Goal: Task Accomplishment & Management: Use online tool/utility

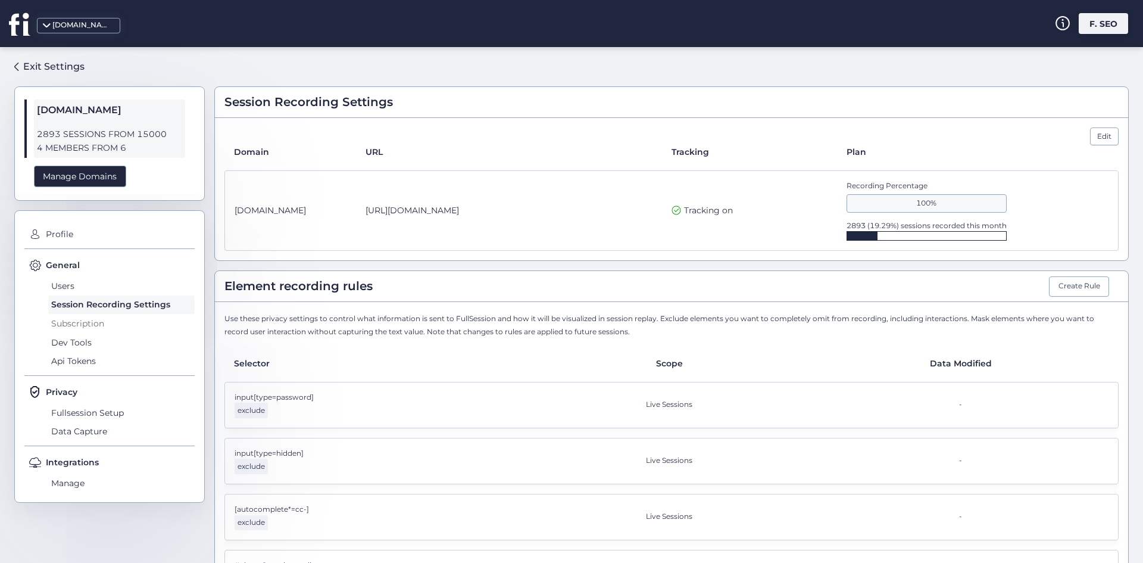
click at [107, 326] on span "Subscription" at bounding box center [121, 323] width 146 height 19
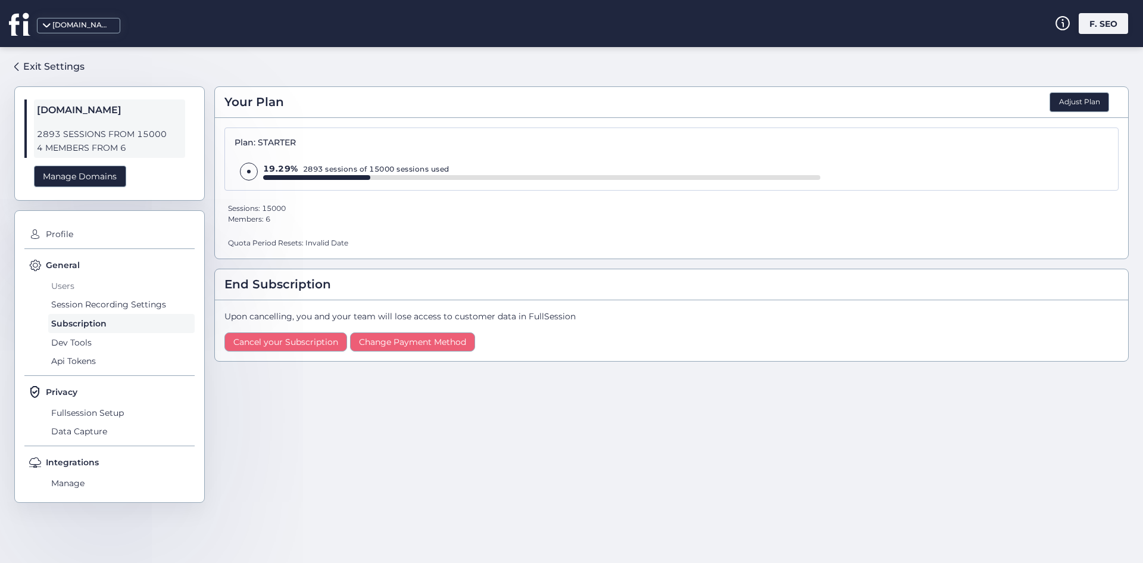
click at [95, 283] on span "Users" at bounding box center [121, 285] width 146 height 19
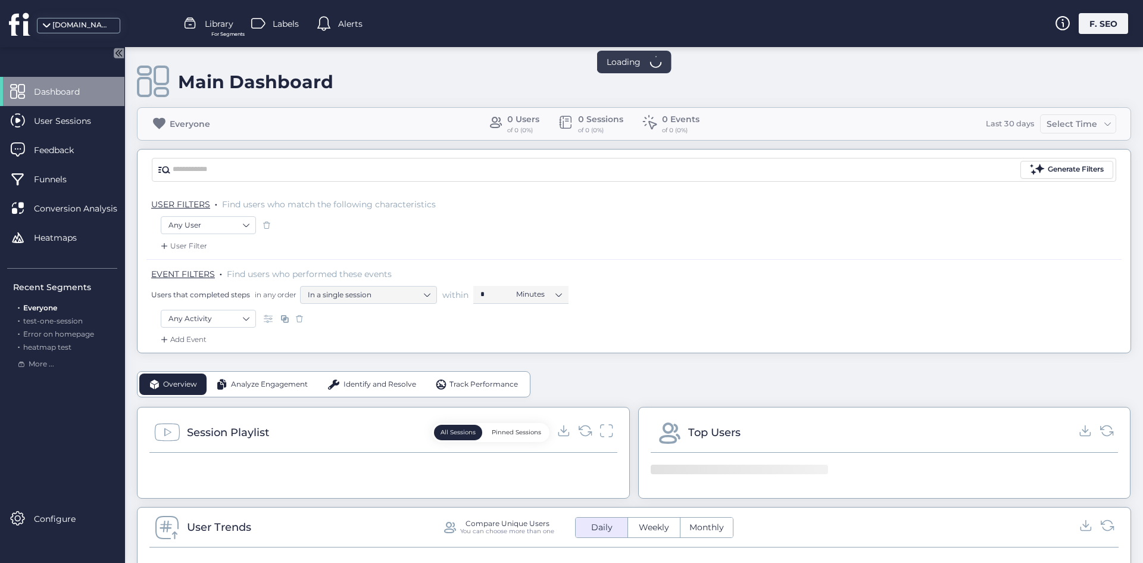
scroll to position [60, 0]
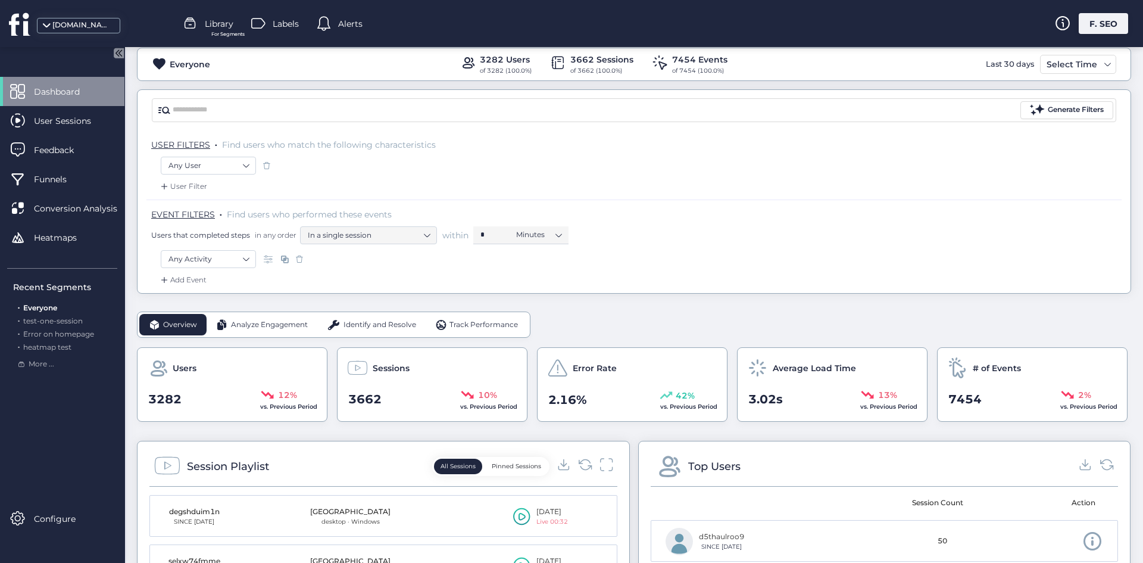
click at [1109, 42] on div "[DOMAIN_NAME] Library For Segments Labels Alerts F. SEO" at bounding box center [571, 23] width 1143 height 47
click at [1103, 35] on div "[DOMAIN_NAME] Library For Segments Labels Alerts F. SEO" at bounding box center [571, 23] width 1143 height 47
click at [1101, 28] on div "F. SEO" at bounding box center [1103, 23] width 49 height 21
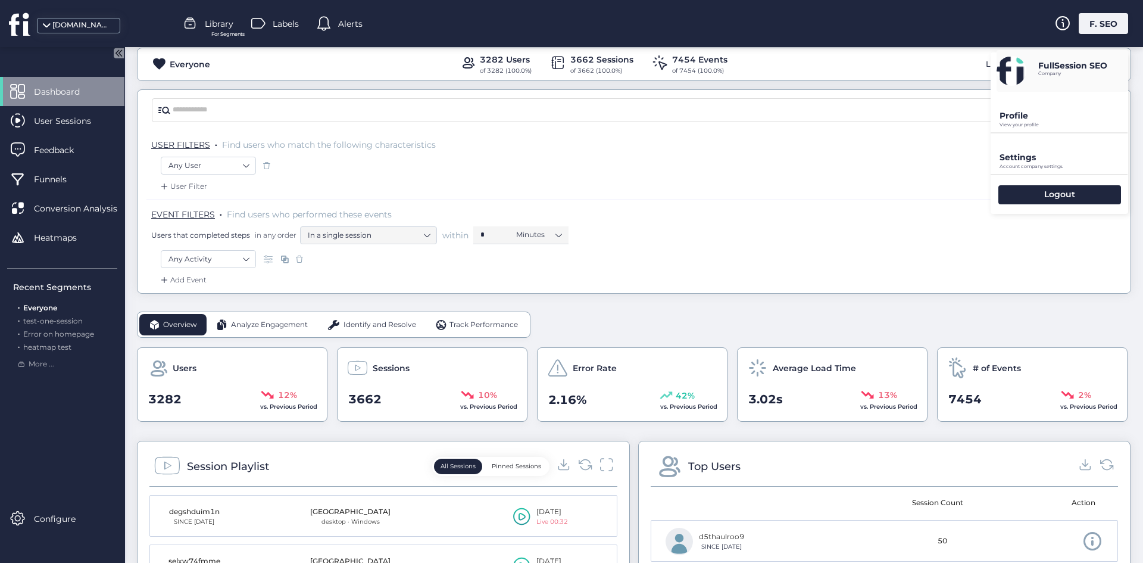
click at [1067, 102] on div "Profile View your profile" at bounding box center [1060, 112] width 138 height 40
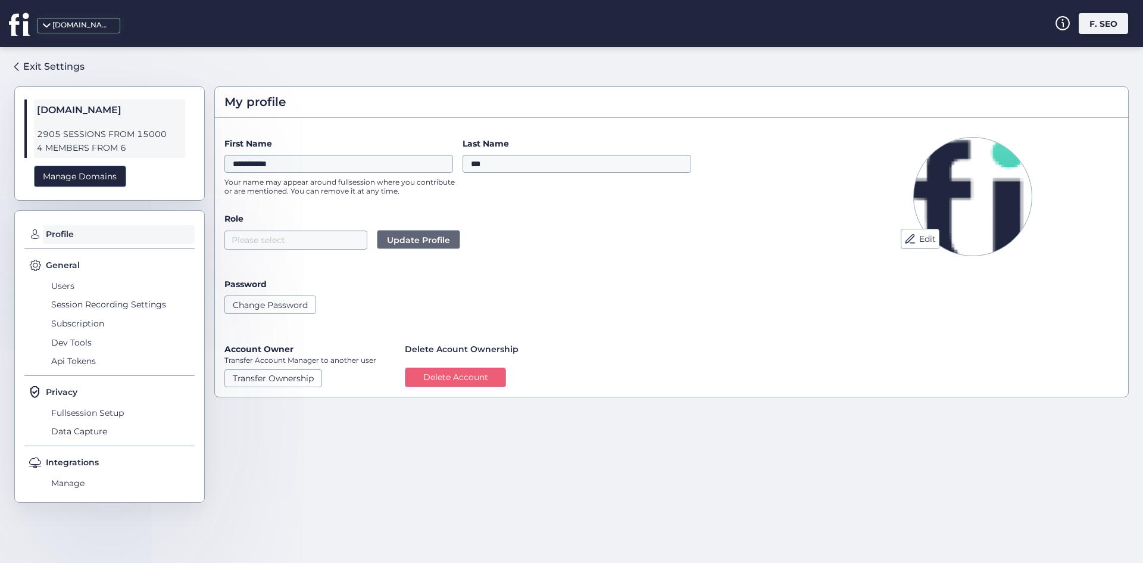
click at [48, 289] on div "General Users Session Recording Settings Subscription Dev Tools Api Tokens" at bounding box center [109, 316] width 170 height 117
click at [65, 256] on div "Profile General Users Session Recording Settings Subscription Dev Tools Api Tok…" at bounding box center [109, 356] width 191 height 292
click at [102, 174] on div "Manage Domains" at bounding box center [80, 177] width 92 height 22
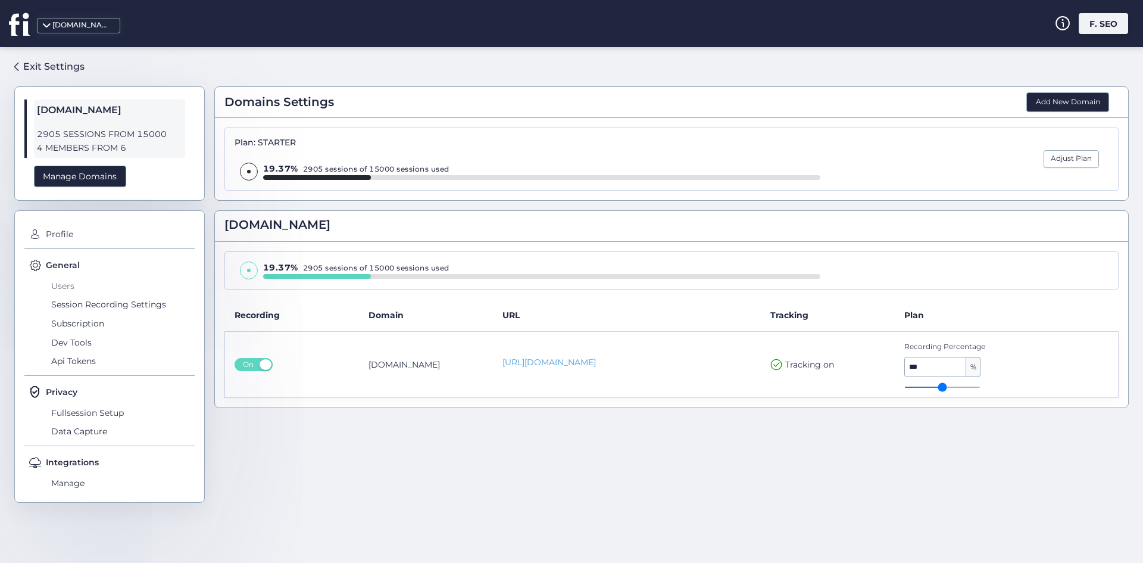
click at [68, 277] on span "Users" at bounding box center [121, 285] width 146 height 19
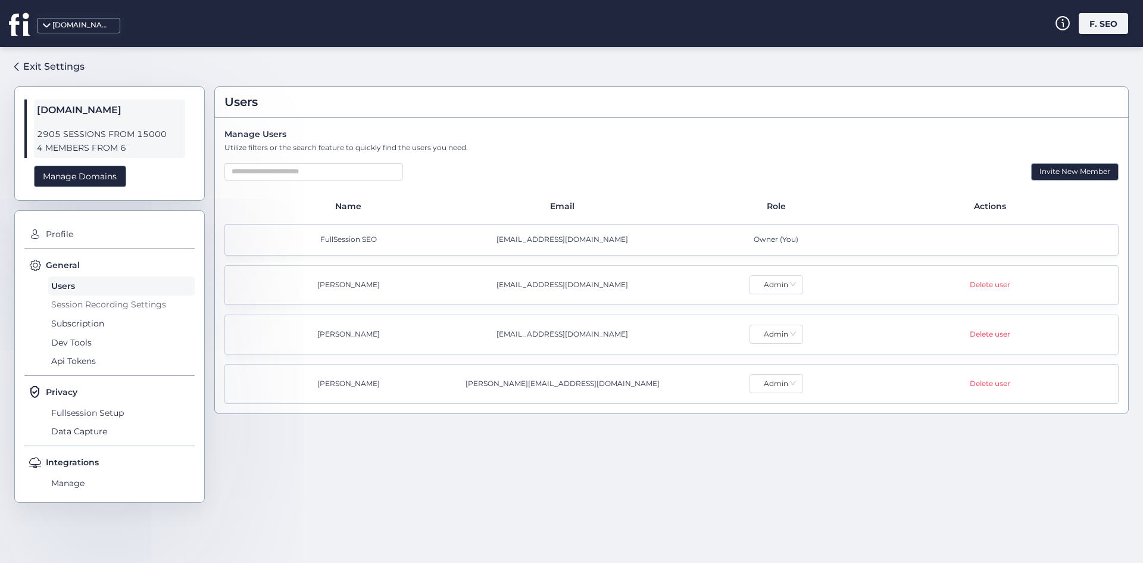
click at [82, 313] on span "Session Recording Settings" at bounding box center [121, 304] width 146 height 19
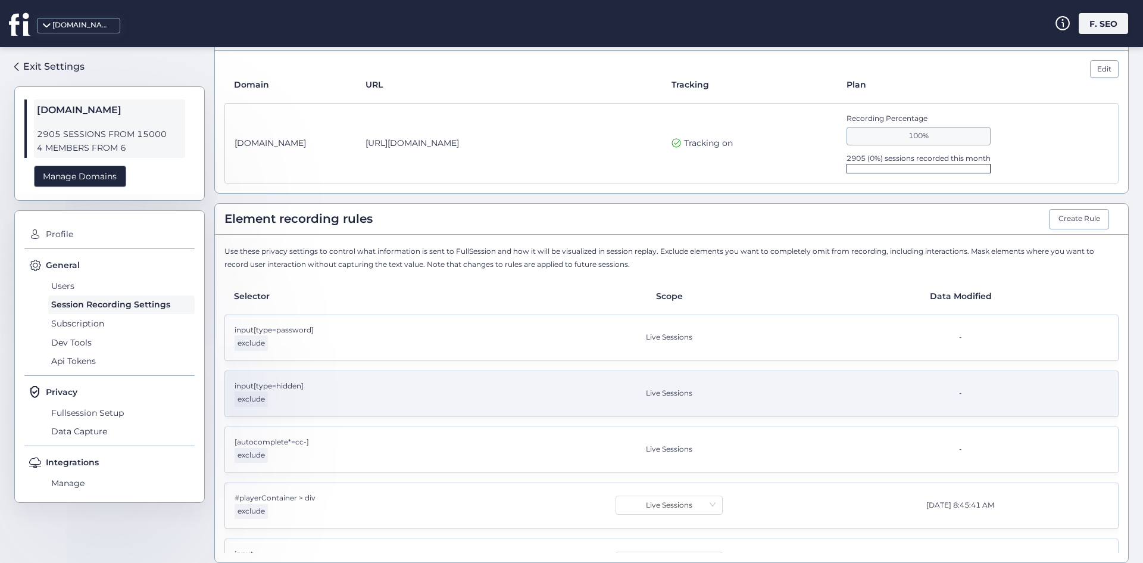
scroll to position [179, 0]
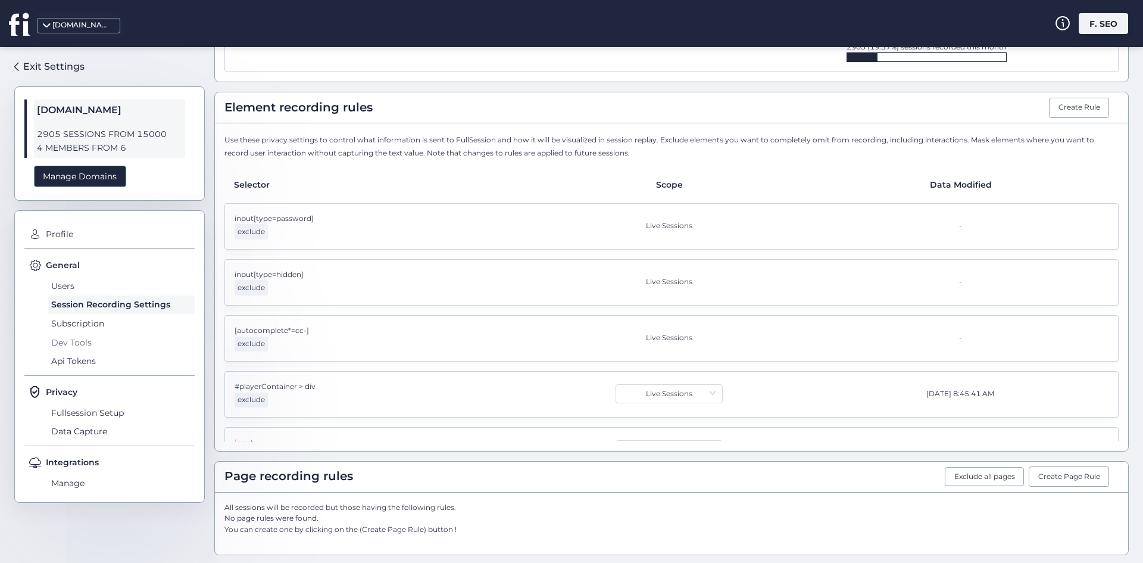
click at [86, 337] on span "Dev Tools" at bounding box center [121, 342] width 146 height 19
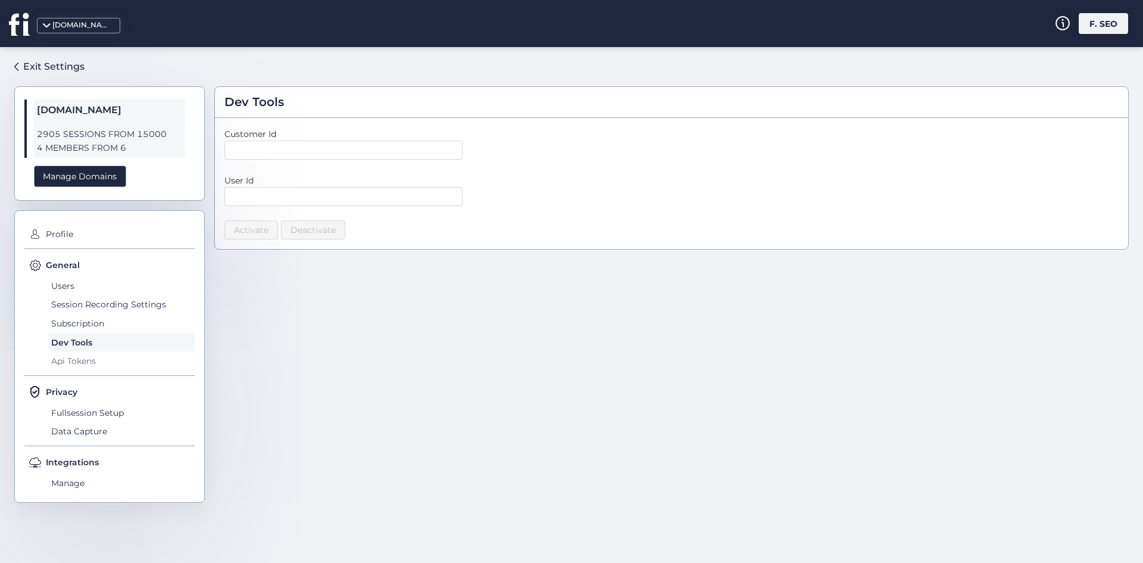
click at [85, 361] on span "Api Tokens" at bounding box center [121, 360] width 146 height 19
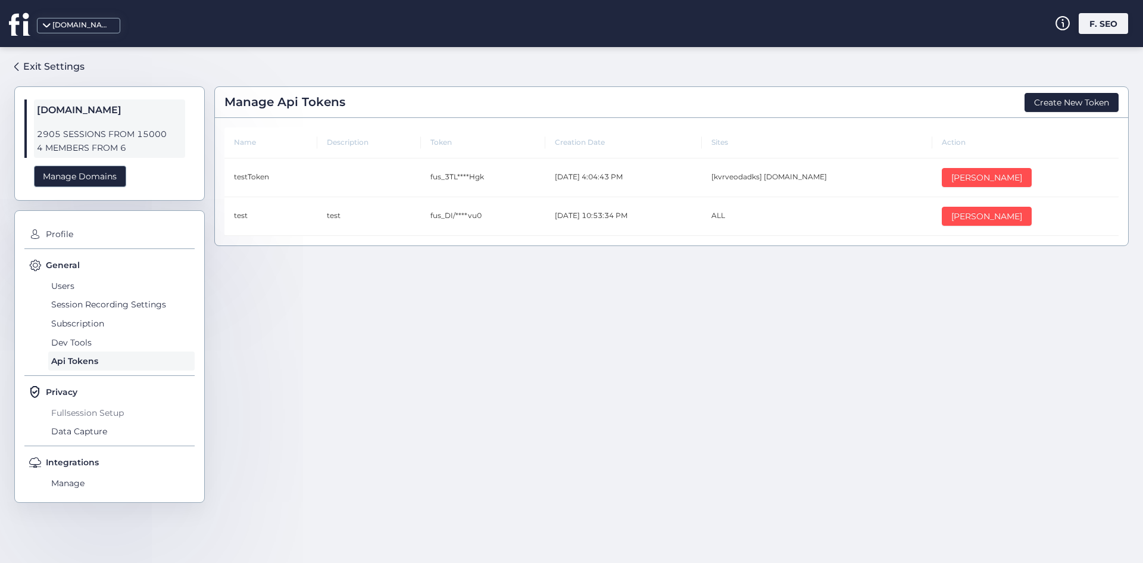
click at [118, 406] on span "Fullsession Setup" at bounding box center [121, 412] width 146 height 19
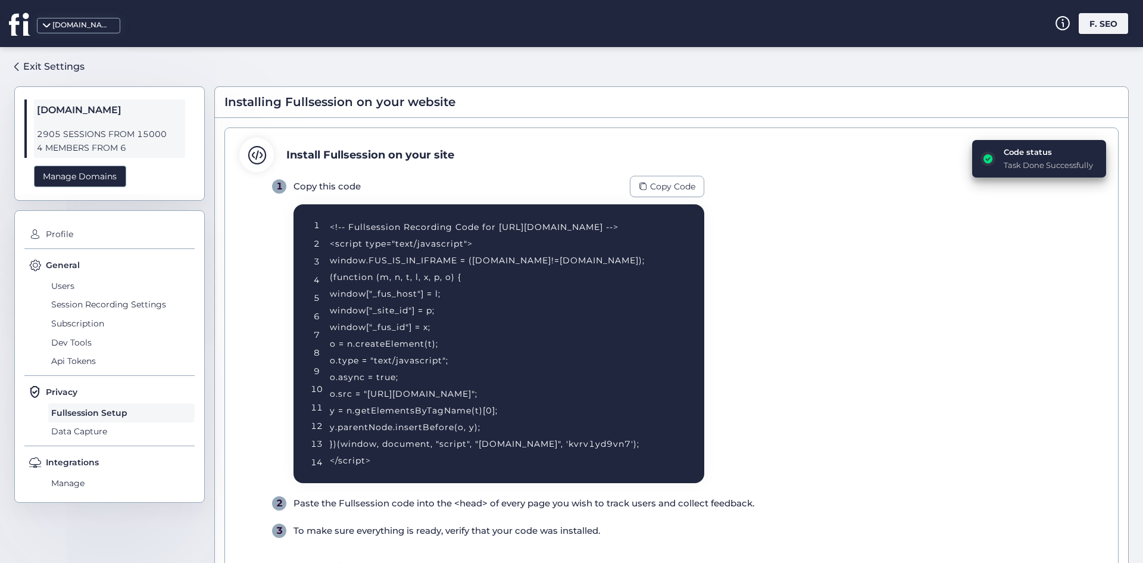
click at [1008, 158] on div "Code status Task Done Successfully" at bounding box center [1048, 159] width 89 height 26
click at [1008, 158] on html "[DOMAIN_NAME] F. SEO Exit Settings [DOMAIN_NAME] 2905 SESSIONS FROM 15000 4 MEM…" at bounding box center [571, 281] width 1143 height 563
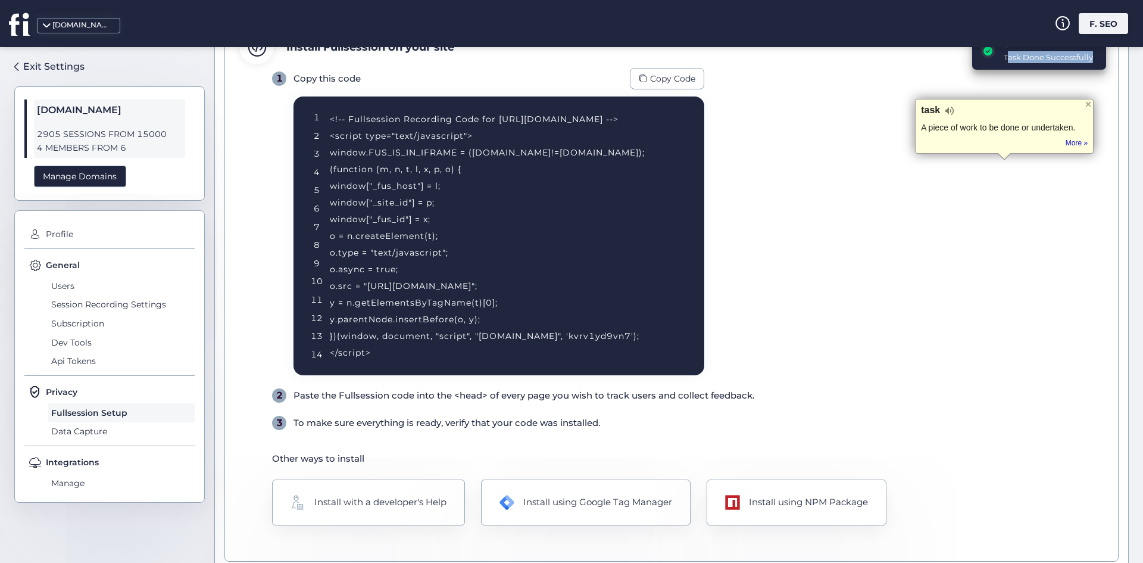
scroll to position [126, 0]
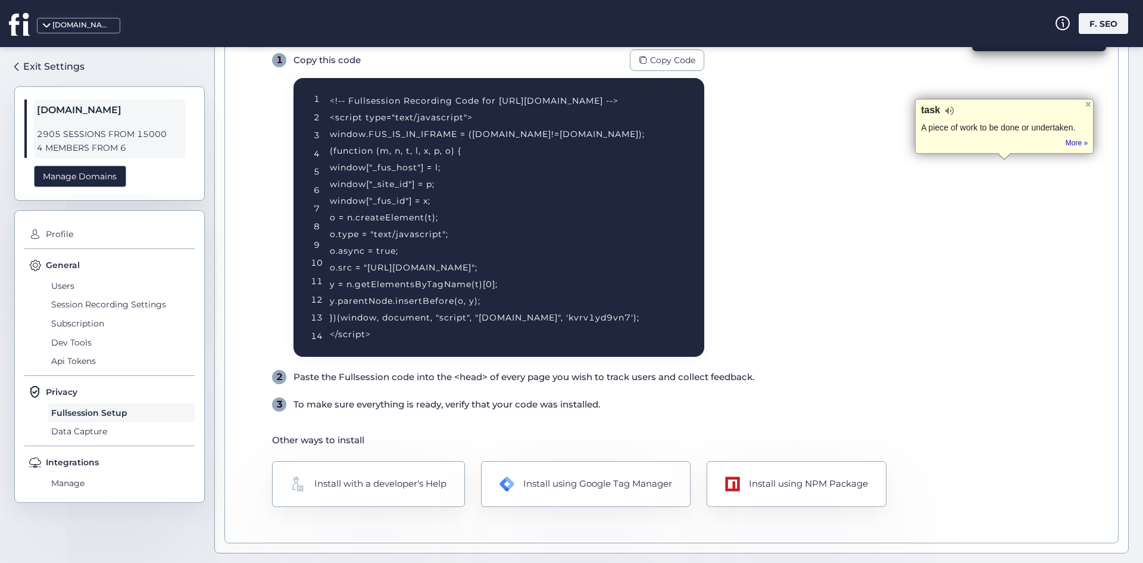
click at [463, 132] on div "<!-- Fullsession Recording Code for [URL][DOMAIN_NAME] --> <script type="text/j…" at bounding box center [502, 217] width 345 height 250
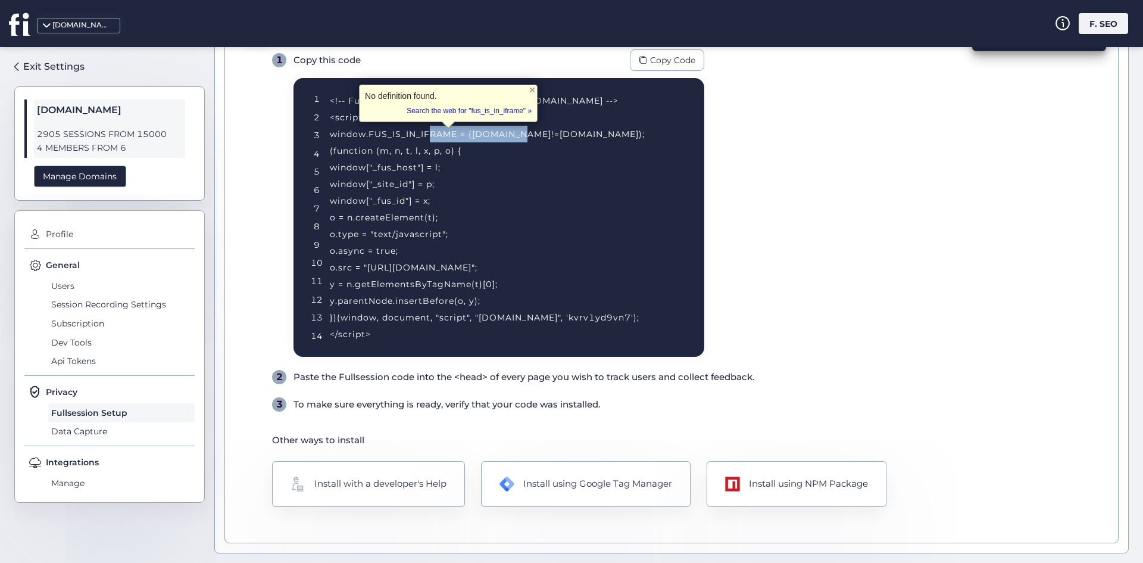
click at [463, 133] on div "<!-- Fullsession Recording Code for [URL][DOMAIN_NAME] --> <script type="text/j…" at bounding box center [502, 217] width 345 height 250
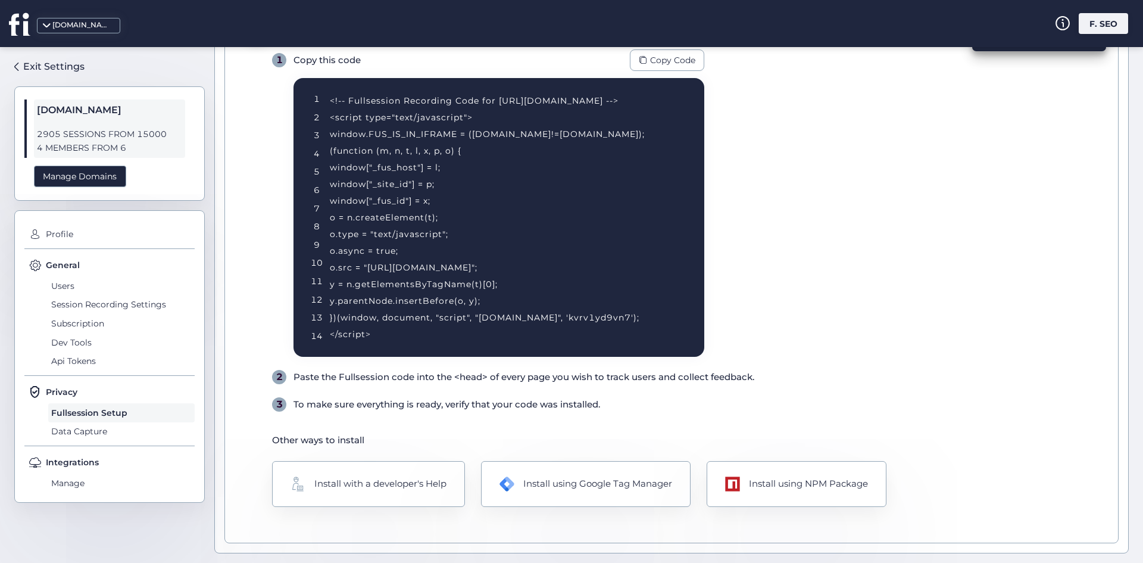
click at [391, 135] on div "<!-- Fullsession Recording Code for [URL][DOMAIN_NAME] --> <script type="text/j…" at bounding box center [502, 217] width 345 height 250
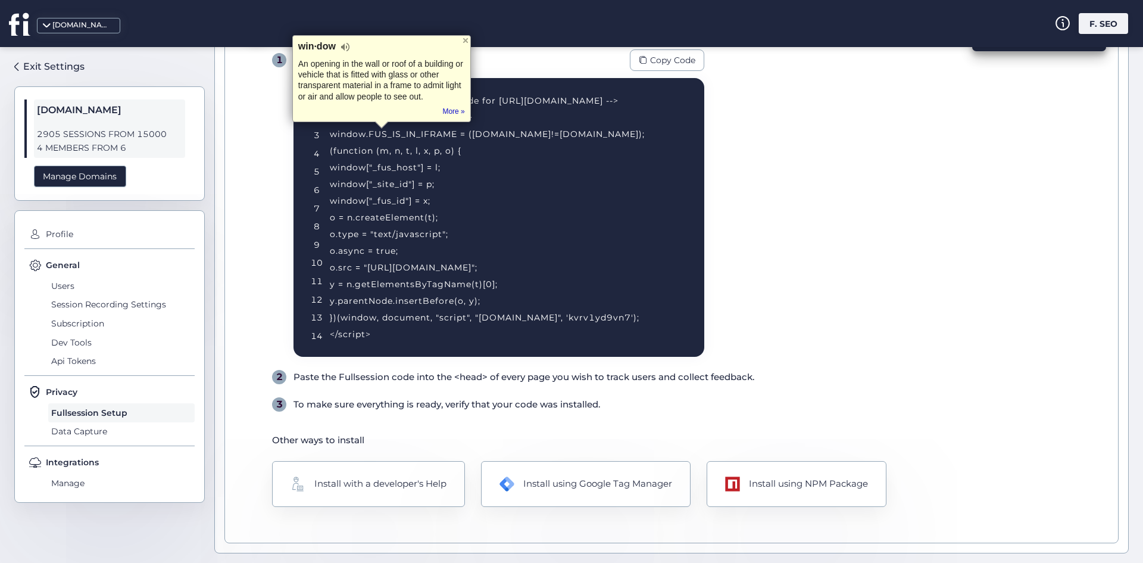
click at [410, 171] on div "<!-- Fullsession Recording Code for [URL][DOMAIN_NAME] --> <script type="text/j…" at bounding box center [502, 217] width 345 height 250
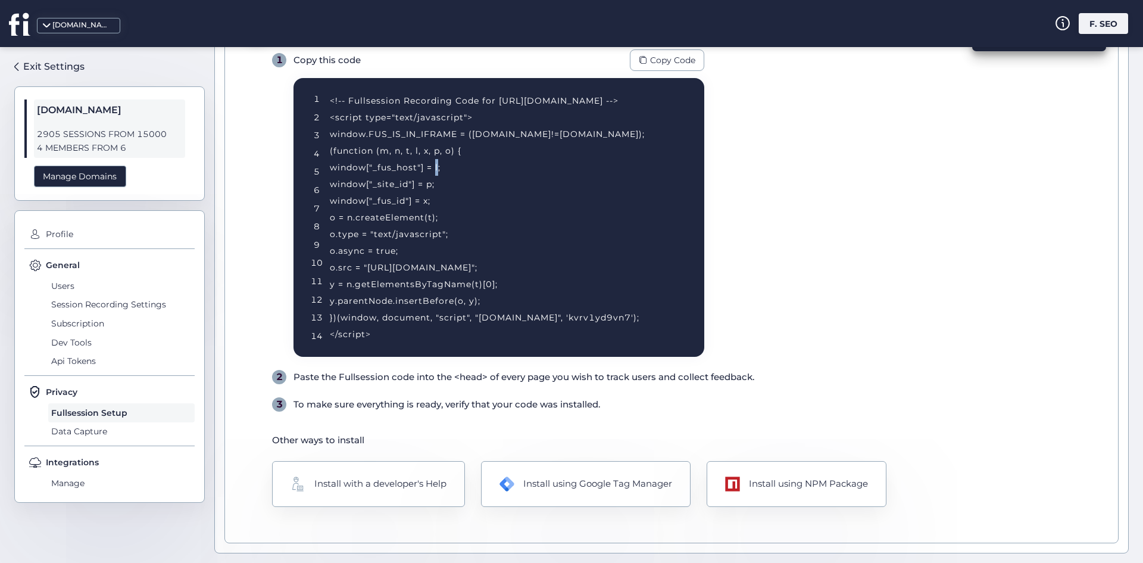
click at [410, 171] on div "<!-- Fullsession Recording Code for [URL][DOMAIN_NAME] --> <script type="text/j…" at bounding box center [502, 217] width 345 height 250
click at [442, 193] on div "<!-- Fullsession Recording Code for [URL][DOMAIN_NAME] --> <script type="text/j…" at bounding box center [502, 217] width 345 height 250
click at [561, 265] on div "<!-- Fullsession Recording Code for [URL][DOMAIN_NAME] --> <script type="text/j…" at bounding box center [502, 217] width 345 height 250
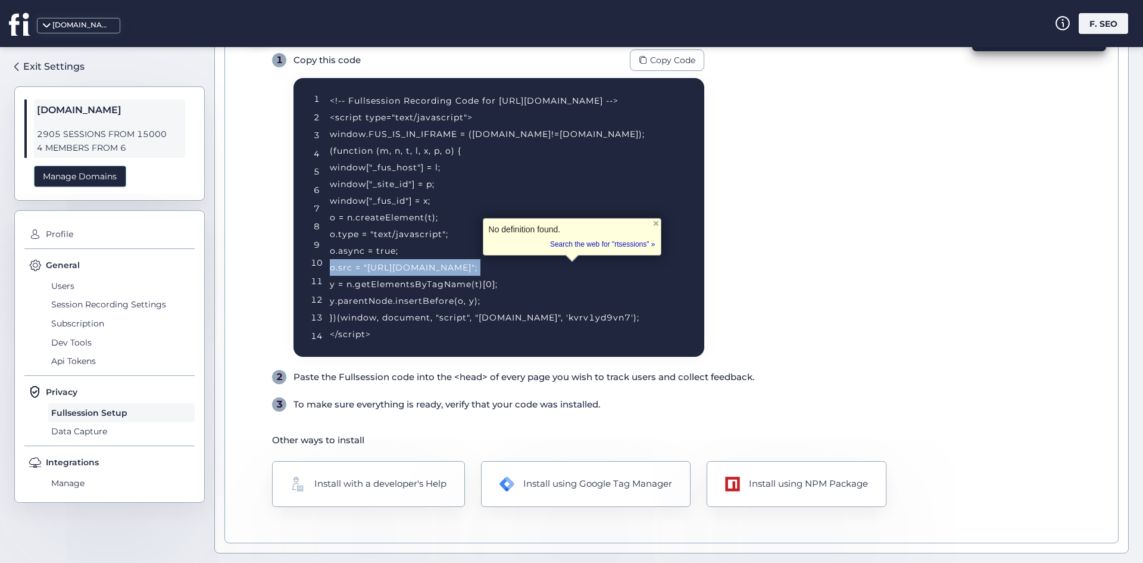
click at [561, 265] on div "<!-- Fullsession Recording Code for [URL][DOMAIN_NAME] --> <script type="text/j…" at bounding box center [502, 217] width 345 height 250
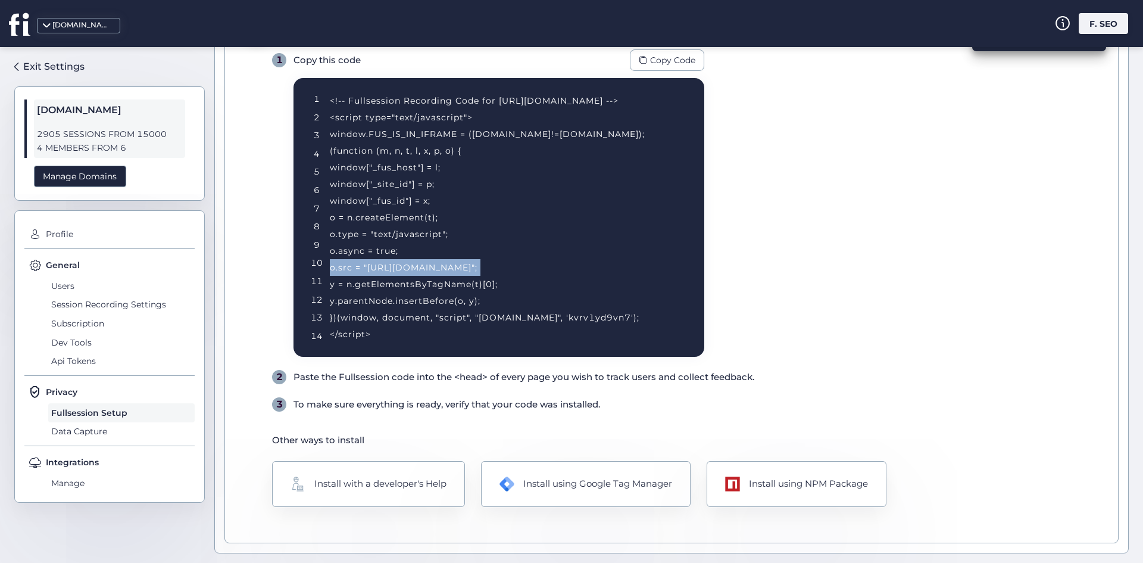
click at [554, 269] on div "<!-- Fullsession Recording Code for [URL][DOMAIN_NAME] --> <script type="text/j…" at bounding box center [502, 217] width 345 height 250
click at [542, 313] on div "<!-- Fullsession Recording Code for [URL][DOMAIN_NAME] --> <script type="text/j…" at bounding box center [502, 217] width 345 height 250
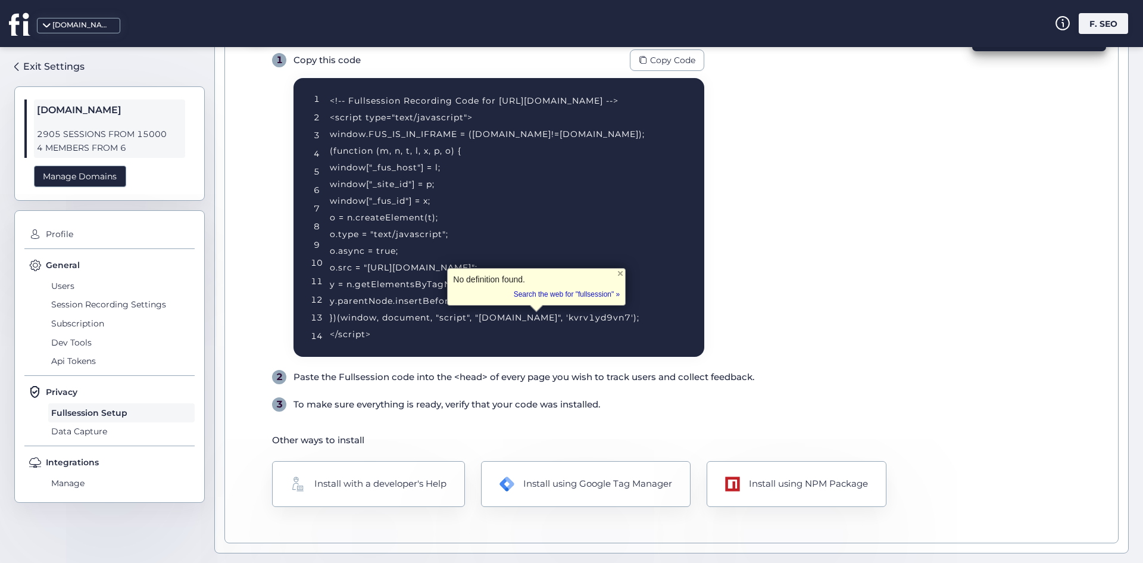
click at [605, 246] on div "<!-- Fullsession Recording Code for [URL][DOMAIN_NAME] --> <script type="text/j…" at bounding box center [502, 217] width 345 height 250
click at [397, 509] on div "Code status Task Done Successfully Install Fullsession on your site 1 Copy this…" at bounding box center [671, 272] width 894 height 542
click at [398, 495] on div "Install with a developer's Help" at bounding box center [368, 483] width 196 height 47
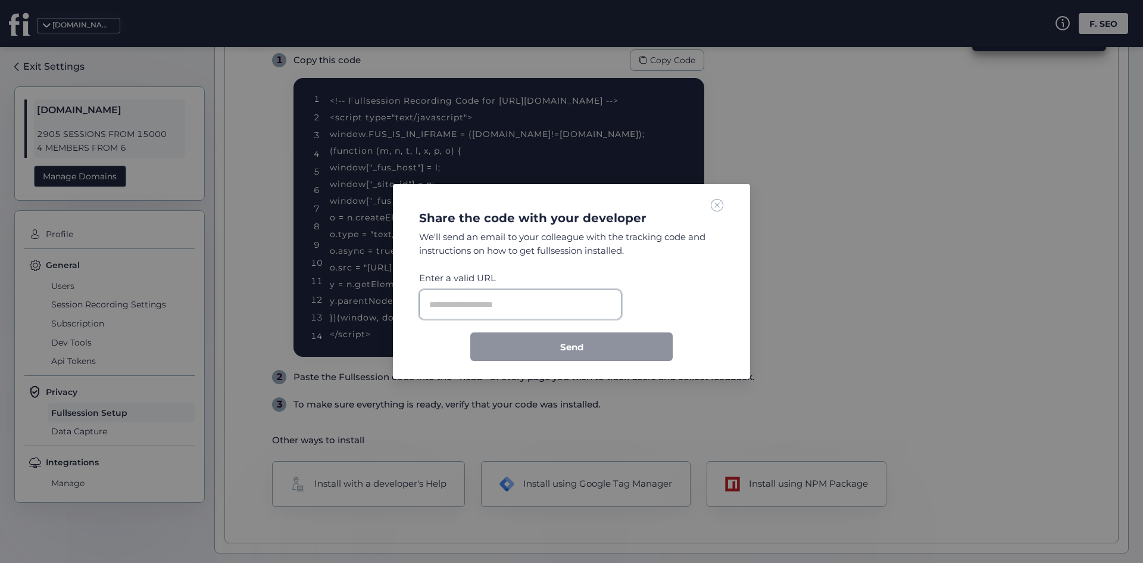
click at [496, 309] on input "text" at bounding box center [520, 304] width 202 height 30
click at [497, 309] on input "text" at bounding box center [520, 304] width 202 height 30
click at [533, 271] on div "Enter a valid URL" at bounding box center [520, 278] width 202 height 14
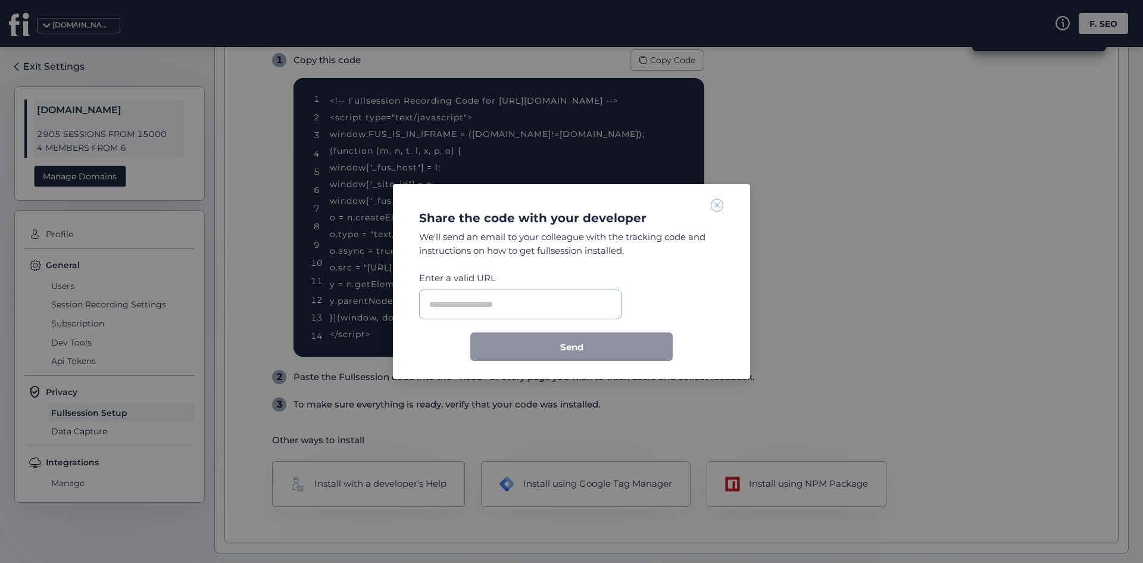
click at [533, 271] on div "Enter a valid URL" at bounding box center [520, 278] width 202 height 14
click at [567, 249] on div "We'll send an email to your colleague with the tracking code and instructions o…" at bounding box center [571, 244] width 305 height 28
click at [564, 252] on div "We'll send an email to your colleague with the tracking code and instructions o…" at bounding box center [571, 244] width 305 height 28
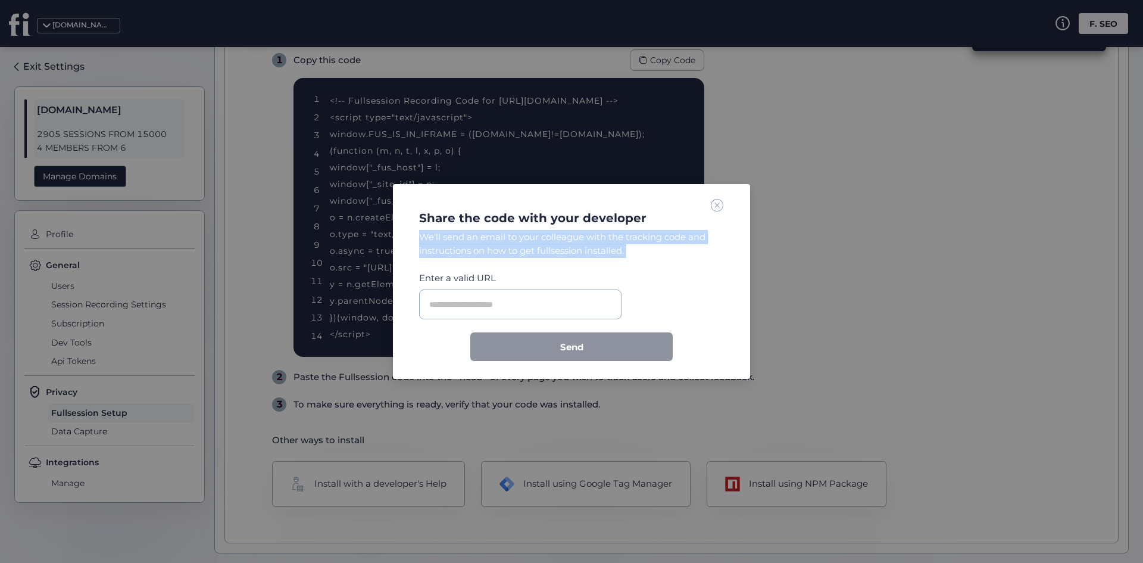
click at [564, 252] on div "We'll send an email to your colleague with the tracking code and instructions o…" at bounding box center [571, 244] width 305 height 28
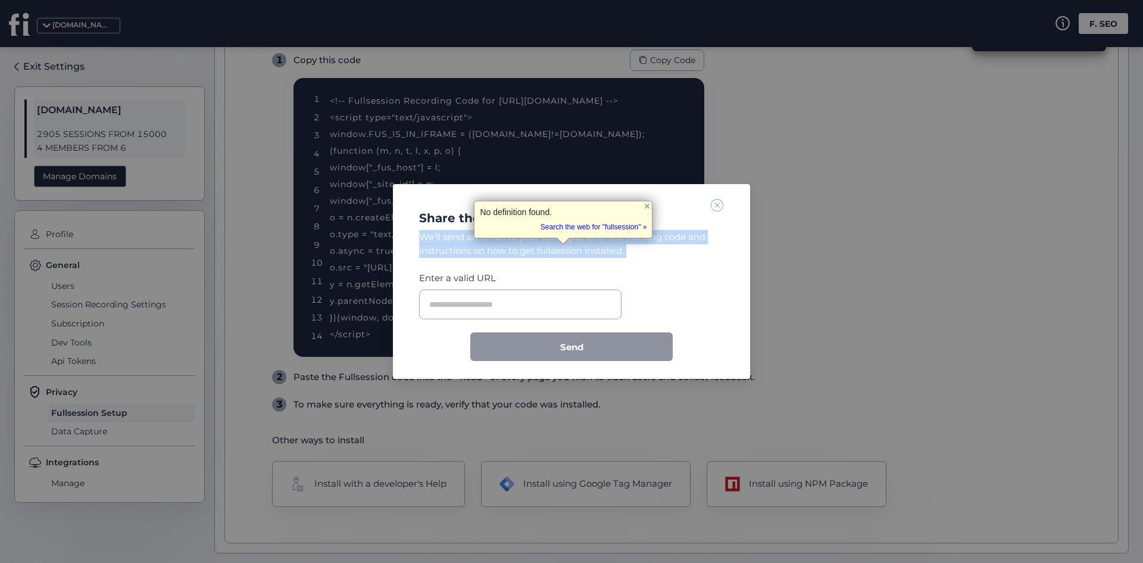
click at [564, 252] on div "We'll send an email to your colleague with the tracking code and instructions o…" at bounding box center [571, 244] width 305 height 28
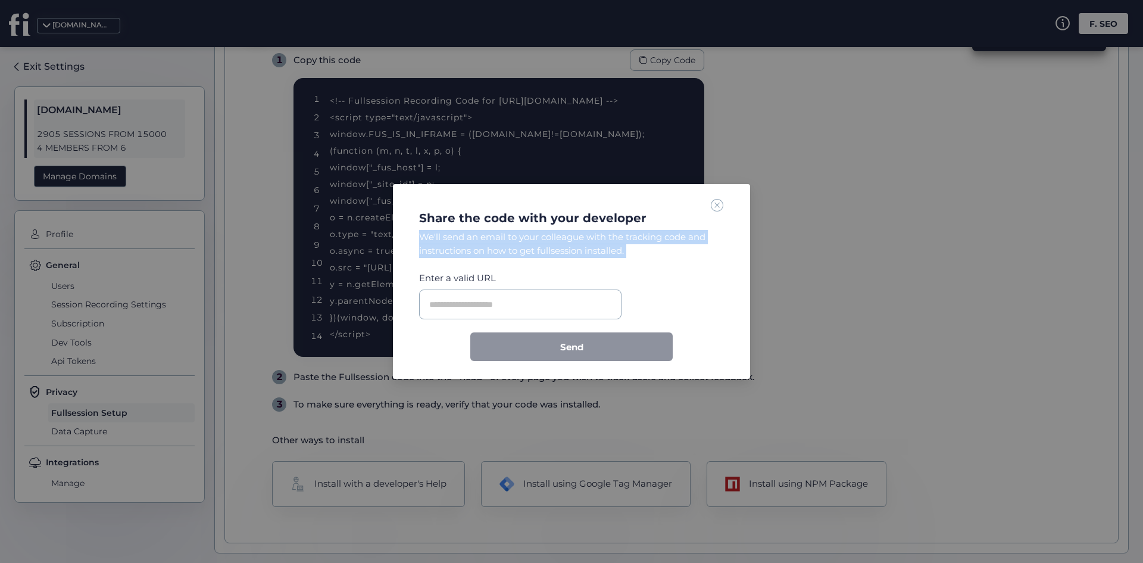
click at [635, 256] on div "We'll send an email to your colleague with the tracking code and instructions o…" at bounding box center [571, 244] width 305 height 28
click at [789, 267] on nz-modal-container "Share the code with your developer We'll send an email to your colleague with t…" at bounding box center [571, 281] width 1143 height 563
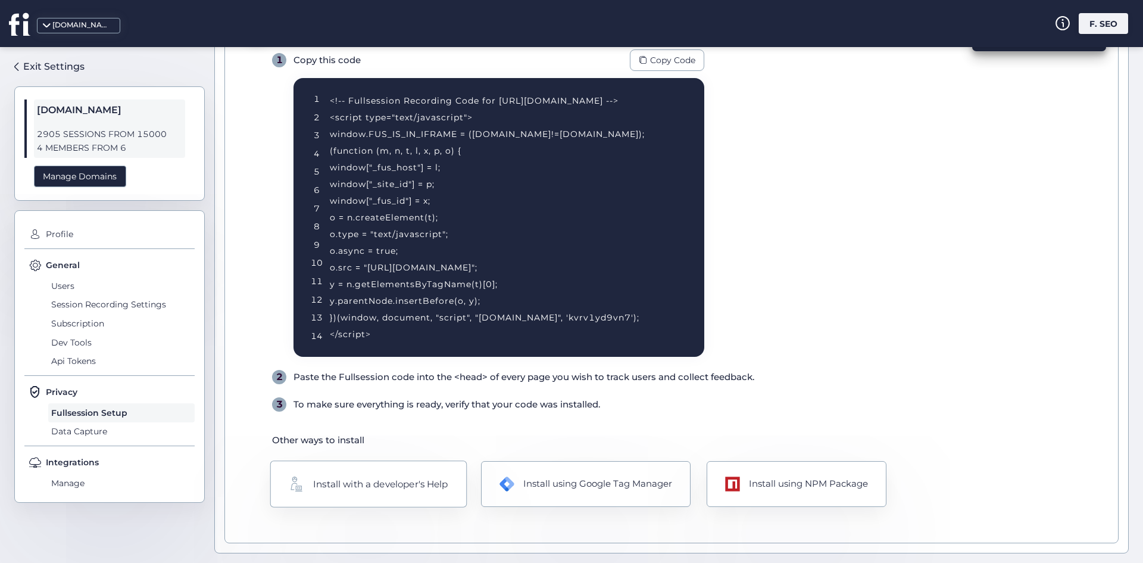
click at [411, 484] on div "Install with a developer's Help" at bounding box center [380, 483] width 135 height 14
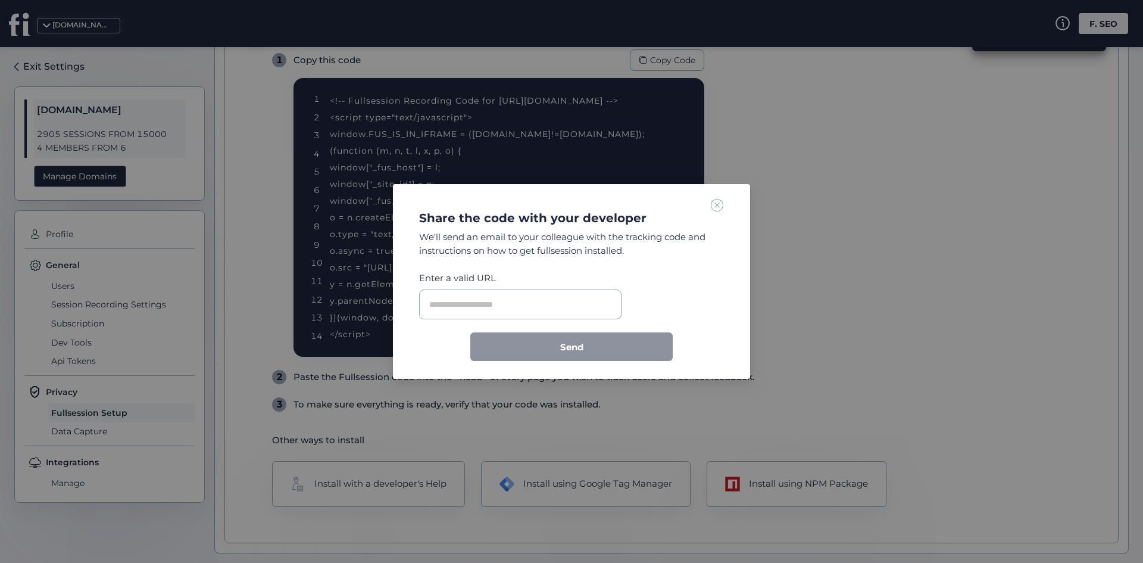
click at [722, 201] on span at bounding box center [717, 204] width 13 height 13
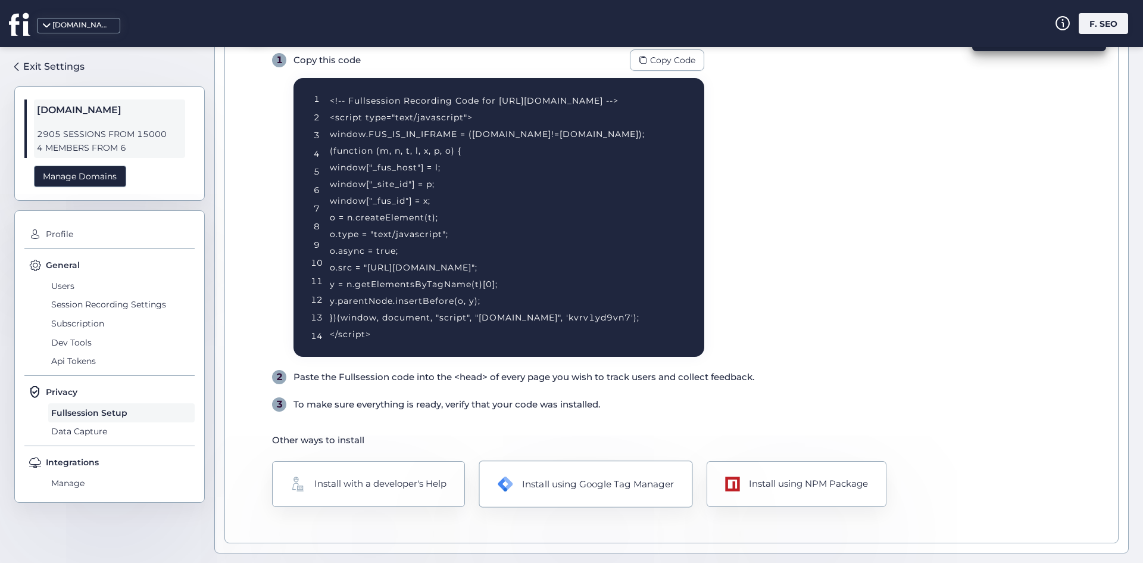
drag, startPoint x: 559, startPoint y: 526, endPoint x: 569, endPoint y: 479, distance: 48.7
click at [562, 522] on div "Code status Task Done Successfully Install Fullsession on your site 1 Copy this…" at bounding box center [671, 272] width 894 height 542
click at [569, 479] on div "Install using Google Tag Manager" at bounding box center [598, 483] width 152 height 14
drag, startPoint x: 774, startPoint y: 514, endPoint x: 775, endPoint y: 495, distance: 19.1
click at [774, 514] on div "Code status Task Done Successfully Install Fullsession on your site 1 Copy this…" at bounding box center [671, 272] width 894 height 542
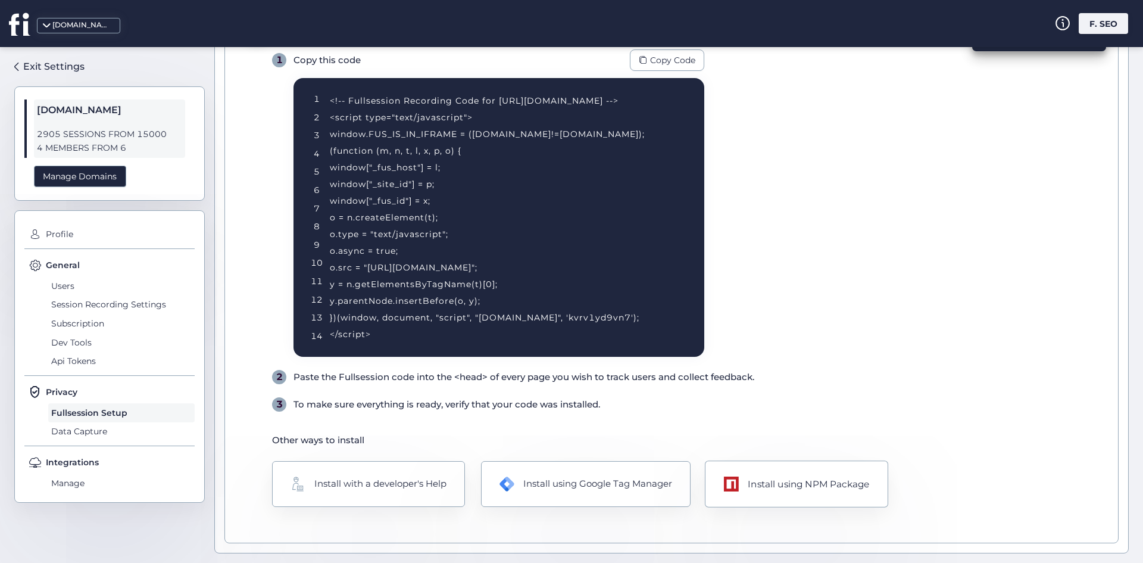
click at [775, 487] on div "Install using NPM Package" at bounding box center [808, 483] width 121 height 14
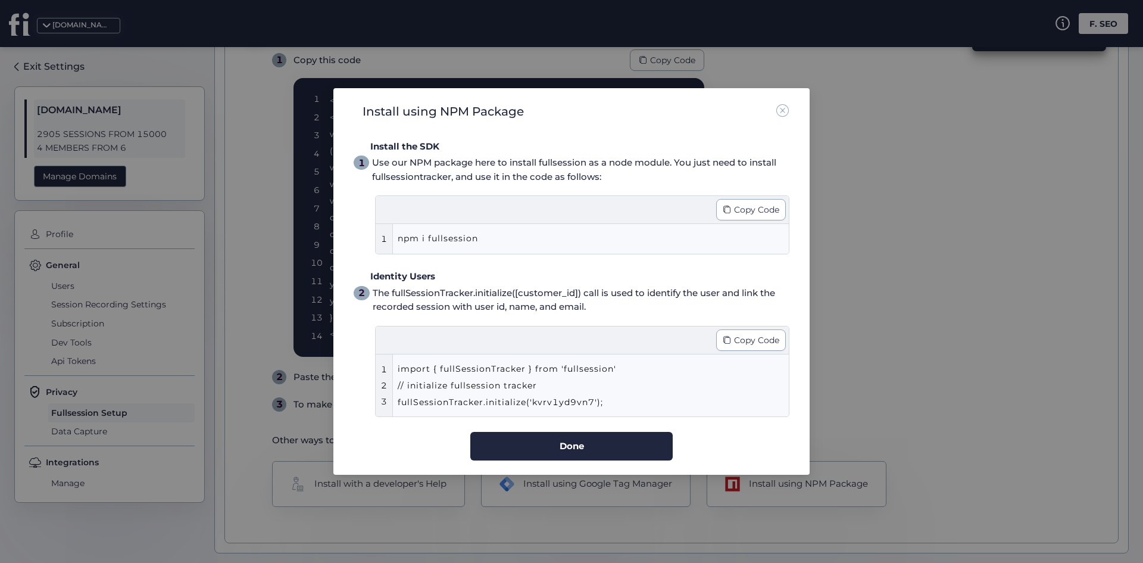
drag, startPoint x: 866, startPoint y: 271, endPoint x: 875, endPoint y: 271, distance: 8.3
click at [876, 272] on nz-modal-container "Install using NPM Package Install the SDK 1 Use our NPM package here to install…" at bounding box center [571, 281] width 1143 height 563
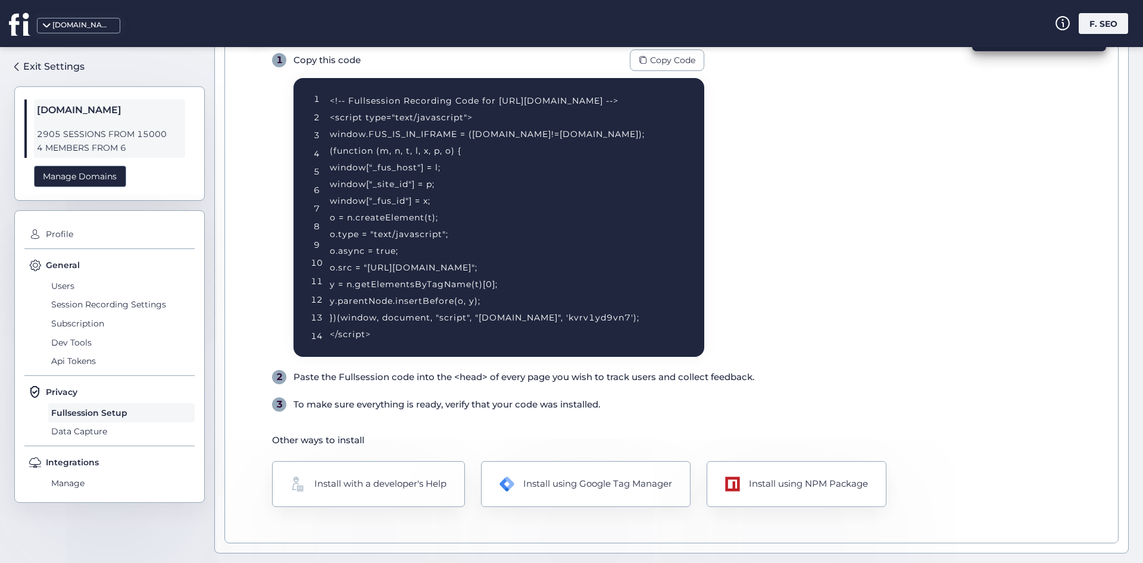
click at [525, 399] on div "To make sure everything is ready, verify that your code was installed." at bounding box center [447, 404] width 307 height 14
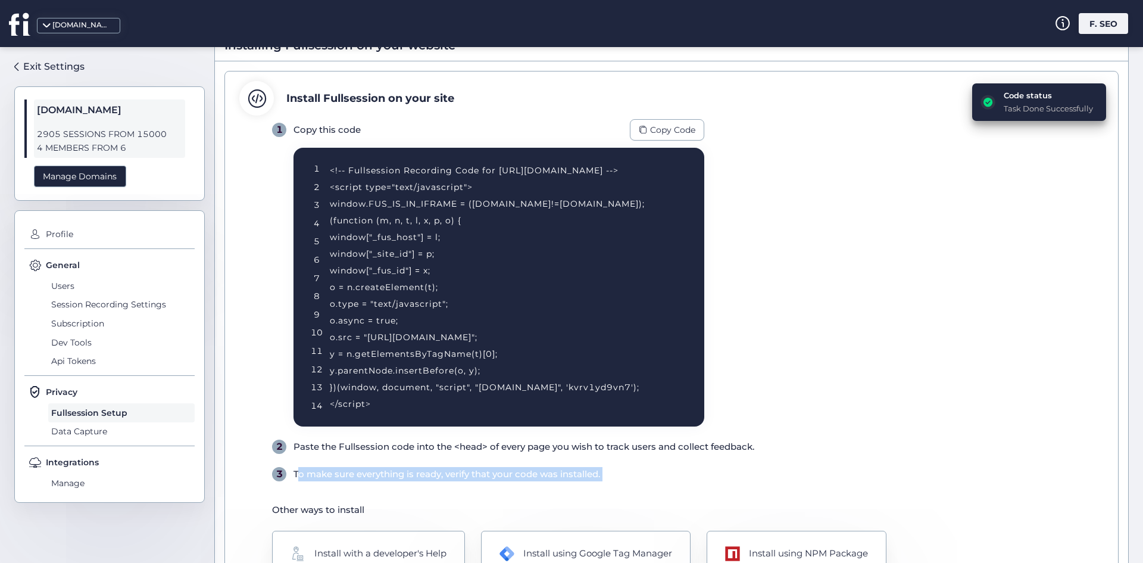
scroll to position [0, 0]
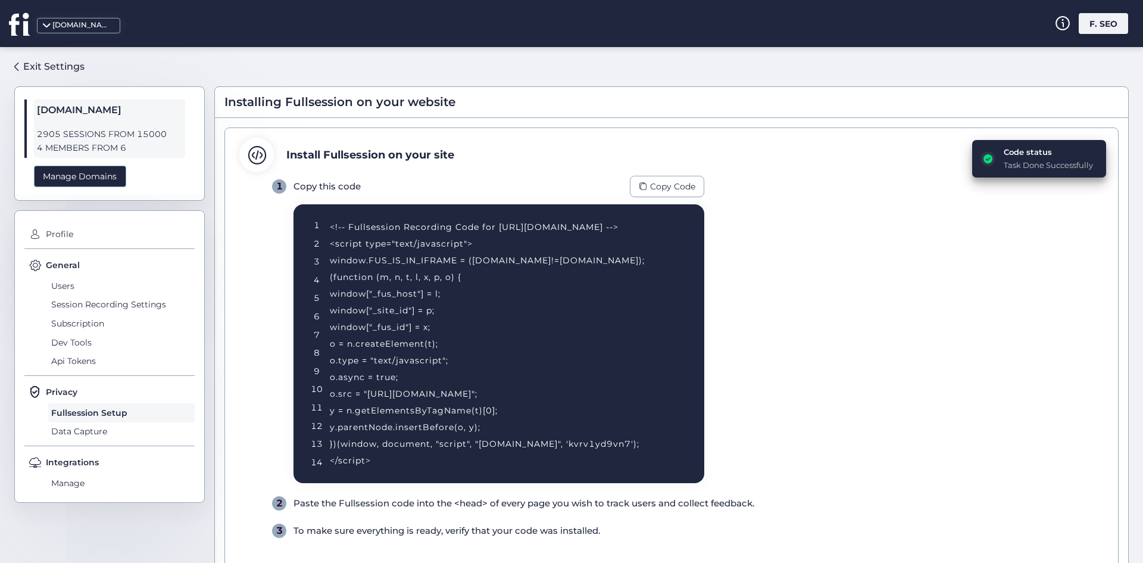
click at [1071, 160] on div "Task Done Successfully" at bounding box center [1048, 165] width 89 height 12
click at [1064, 152] on div "Code status" at bounding box center [1048, 152] width 89 height 12
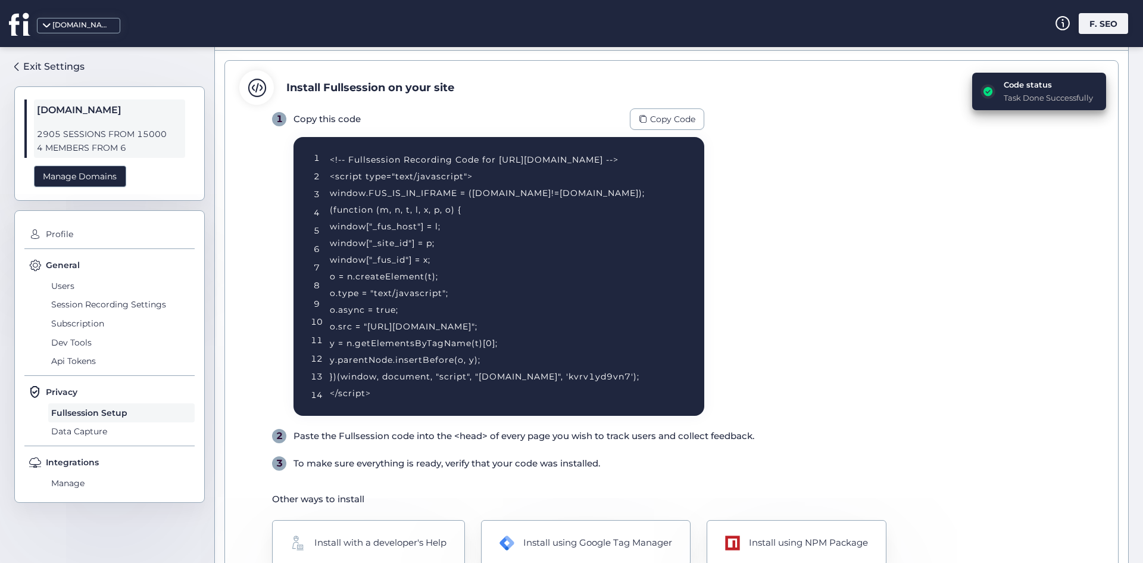
scroll to position [126, 0]
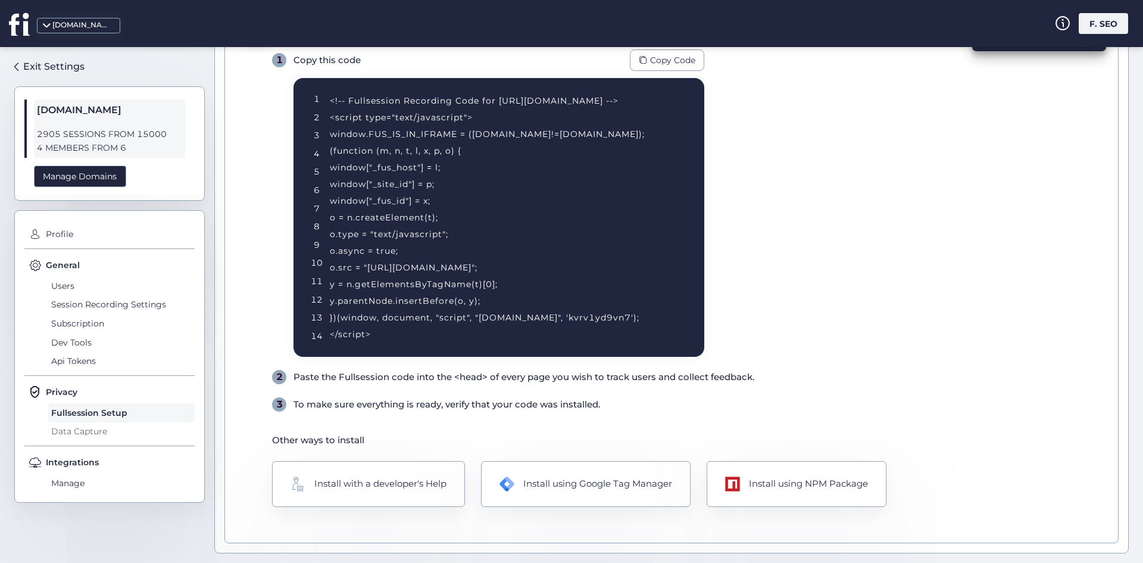
click at [89, 433] on span "Data Capture" at bounding box center [121, 431] width 146 height 19
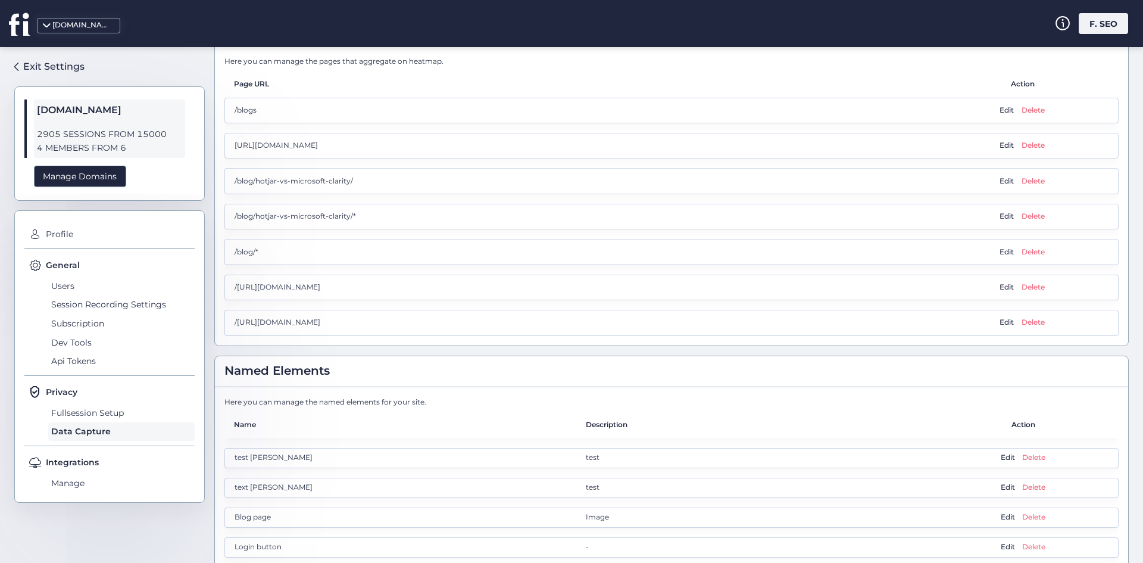
scroll to position [907, 0]
